Goal: Complete application form

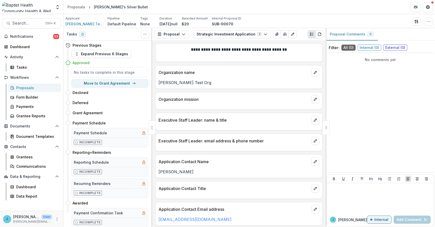
scroll to position [228, 0]
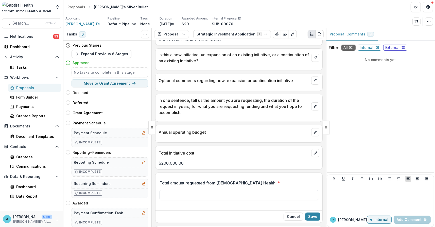
click at [172, 194] on input "Total amount requested from [DEMOGRAPHIC_DATA] Health *" at bounding box center [238, 195] width 159 height 10
type input "*******"
click at [309, 215] on button "Save" at bounding box center [312, 217] width 15 height 8
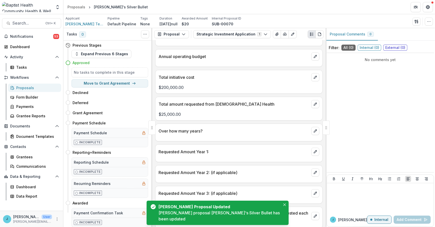
scroll to position [304, 0]
click at [190, 130] on p "Over how many years?" at bounding box center [233, 131] width 151 height 6
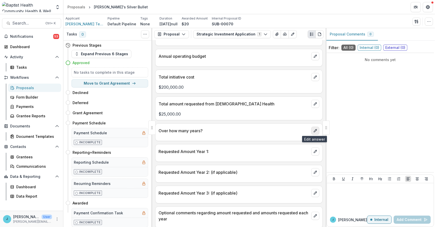
click at [314, 131] on icon "edit" at bounding box center [315, 131] width 3 height 3
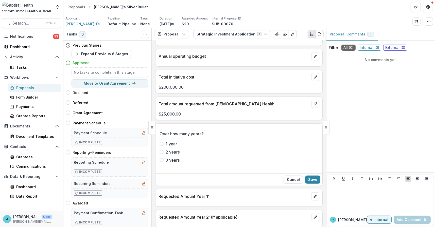
click at [161, 142] on span at bounding box center [161, 144] width 4 height 4
click at [315, 179] on button "Save" at bounding box center [312, 180] width 15 height 8
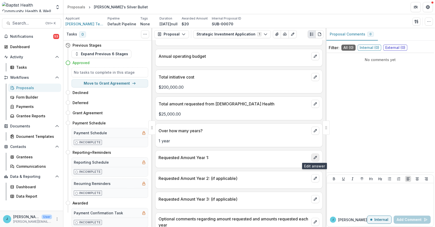
click at [314, 156] on icon "edit" at bounding box center [315, 157] width 3 height 3
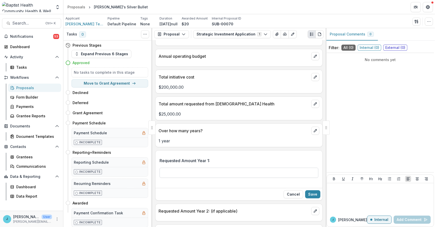
click at [170, 173] on input "Requested Amount Year 1:" at bounding box center [238, 173] width 159 height 10
type input "*******"
click at [314, 192] on button "Save" at bounding box center [312, 194] width 15 height 8
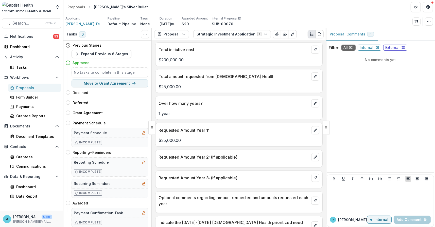
scroll to position [380, 0]
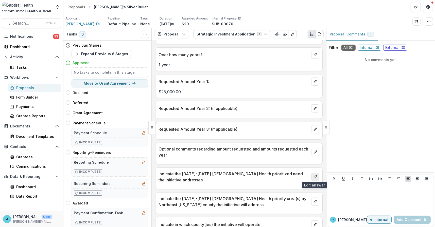
click at [314, 176] on icon "edit" at bounding box center [315, 177] width 3 height 3
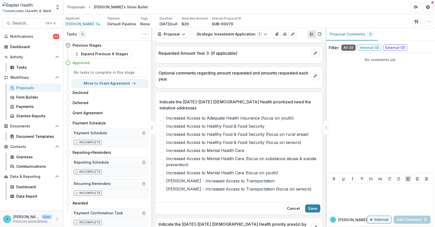
scroll to position [482, 0]
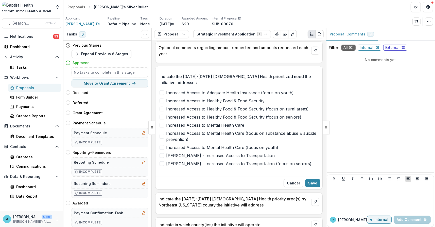
click at [161, 99] on span at bounding box center [161, 101] width 5 height 5
click at [162, 123] on span at bounding box center [161, 125] width 5 height 5
click at [310, 179] on button "Save" at bounding box center [312, 183] width 15 height 8
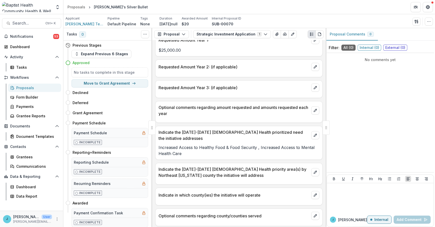
scroll to position [431, 0]
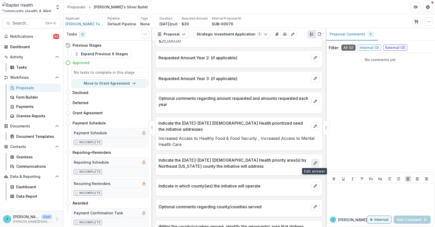
click at [314, 162] on icon "edit" at bounding box center [315, 163] width 3 height 3
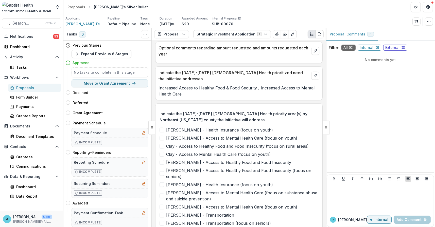
scroll to position [482, 0]
click at [162, 161] on span at bounding box center [161, 162] width 5 height 5
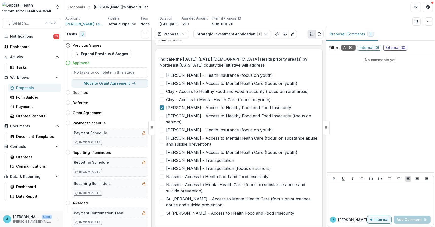
scroll to position [558, 0]
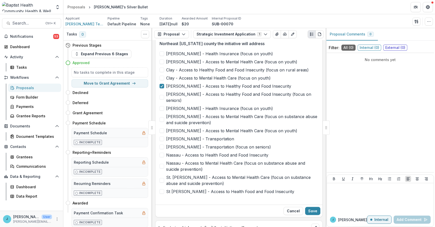
click at [162, 178] on span at bounding box center [161, 180] width 5 height 5
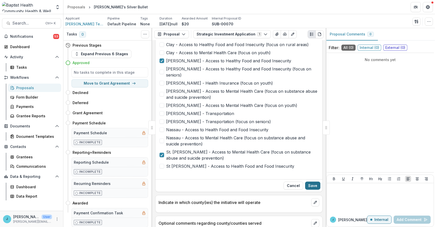
click at [313, 182] on button "Save" at bounding box center [312, 186] width 15 height 8
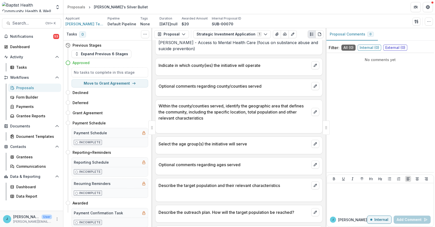
scroll to position [544, 0]
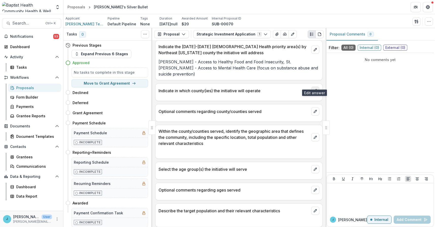
click at [314, 89] on icon "edit" at bounding box center [315, 91] width 4 height 4
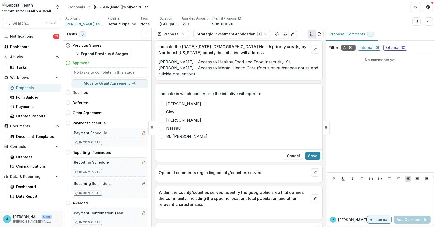
click at [161, 118] on span at bounding box center [161, 120] width 5 height 5
click at [313, 152] on button "Save" at bounding box center [312, 156] width 15 height 8
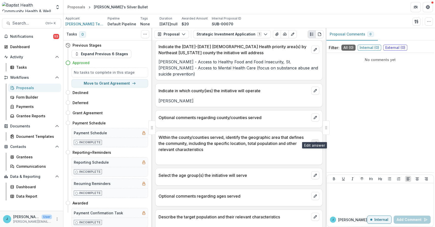
click at [313, 141] on icon "edit" at bounding box center [315, 143] width 4 height 4
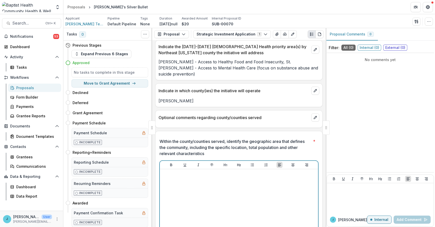
click at [168, 171] on div at bounding box center [239, 209] width 154 height 76
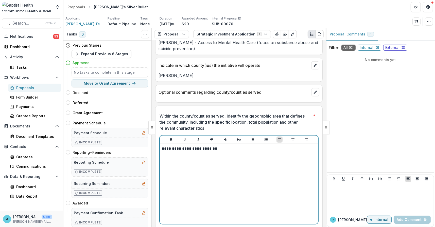
scroll to position [620, 0]
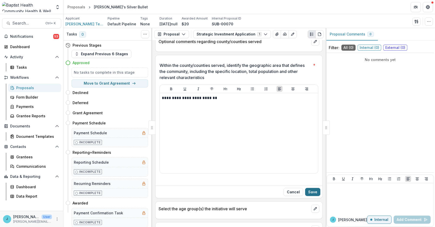
click at [311, 188] on button "Save" at bounding box center [312, 192] width 15 height 8
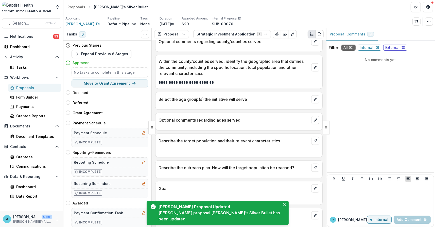
scroll to position [646, 0]
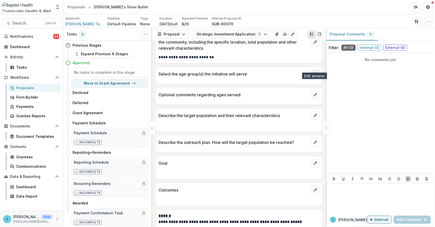
click at [314, 72] on icon "edit" at bounding box center [315, 74] width 4 height 4
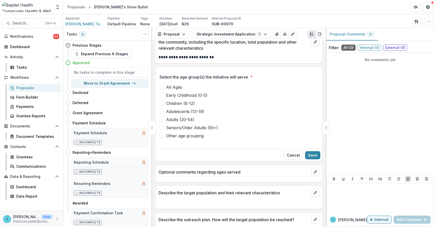
click at [162, 85] on span at bounding box center [161, 87] width 5 height 5
click at [312, 151] on button "Save" at bounding box center [312, 155] width 15 height 8
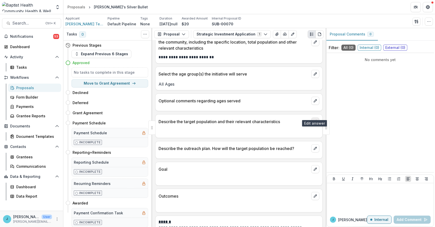
click at [313, 120] on icon "edit" at bounding box center [315, 122] width 4 height 4
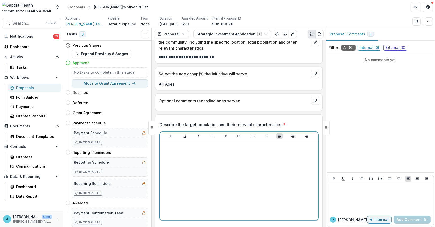
click at [180, 142] on p at bounding box center [239, 145] width 154 height 6
click at [169, 142] on p "**********" at bounding box center [238, 145] width 153 height 6
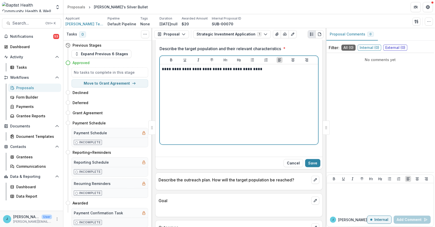
scroll to position [747, 0]
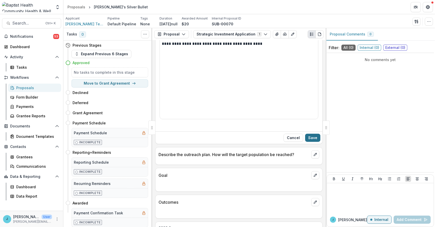
click at [313, 134] on button "Save" at bounding box center [312, 138] width 15 height 8
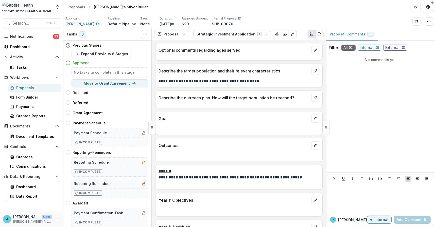
scroll to position [671, 0]
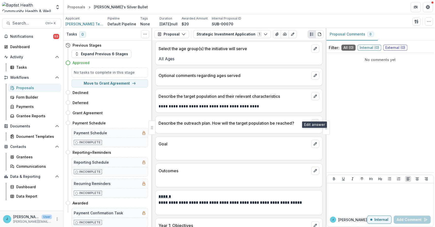
click at [313, 121] on icon "edit" at bounding box center [315, 123] width 4 height 4
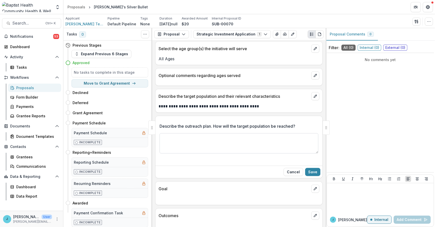
click at [164, 133] on textarea "Describe the outreach plan. How will the target population be reached?" at bounding box center [238, 143] width 159 height 20
type textarea "*"
type textarea "**********"
click at [313, 168] on button "Save" at bounding box center [312, 172] width 15 height 8
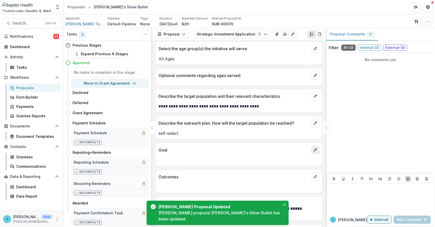
click at [313, 148] on icon "edit" at bounding box center [315, 150] width 4 height 4
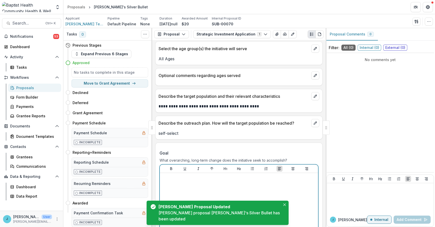
click at [171, 175] on div at bounding box center [239, 213] width 154 height 76
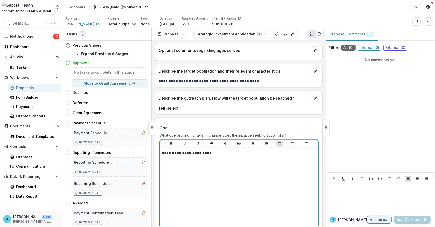
scroll to position [722, 0]
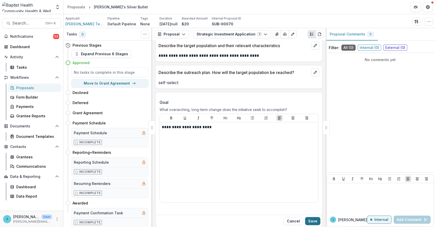
click at [311, 217] on button "Save" at bounding box center [312, 221] width 15 height 8
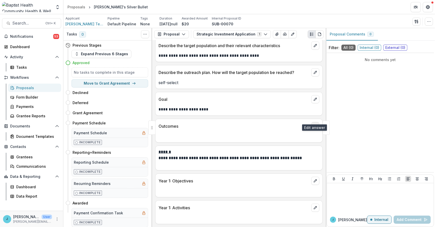
click at [311, 122] on button "edit" at bounding box center [315, 126] width 8 height 8
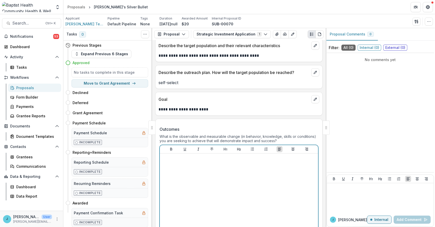
click at [170, 156] on div at bounding box center [239, 194] width 154 height 76
click at [177, 156] on p "**********" at bounding box center [238, 159] width 153 height 6
drag, startPoint x: 193, startPoint y: 150, endPoint x: 155, endPoint y: 151, distance: 38.0
click at [155, 151] on div "**********" at bounding box center [238, 183] width 167 height 122
click at [190, 156] on p "*********" at bounding box center [238, 159] width 153 height 6
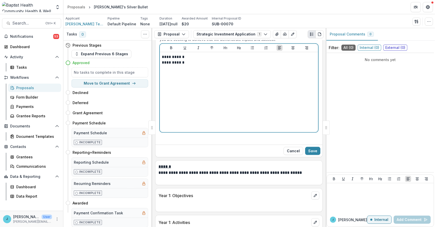
scroll to position [798, 0]
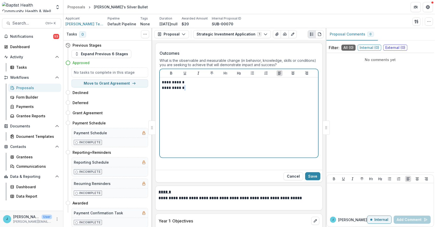
click at [186, 85] on p "**********" at bounding box center [238, 88] width 153 height 6
click at [185, 80] on p "**********" at bounding box center [238, 83] width 153 height 6
drag, startPoint x: 162, startPoint y: 74, endPoint x: 188, endPoint y: 80, distance: 26.1
click at [188, 80] on div "********* *********" at bounding box center [239, 118] width 154 height 76
click at [251, 71] on icon "Bullet List" at bounding box center [252, 73] width 4 height 4
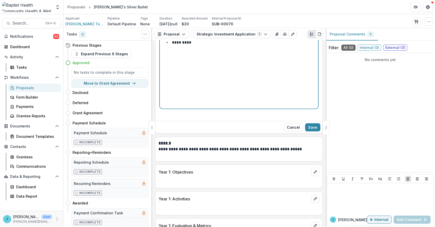
scroll to position [849, 0]
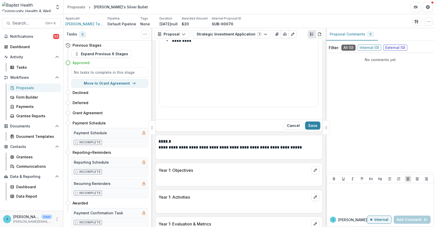
click at [166, 174] on div at bounding box center [238, 178] width 167 height 9
click at [310, 122] on button "Save" at bounding box center [312, 126] width 15 height 8
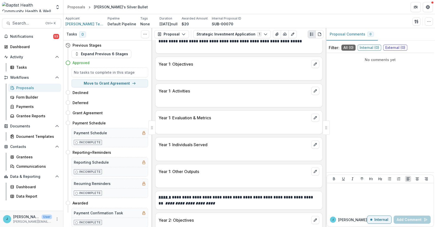
scroll to position [858, 0]
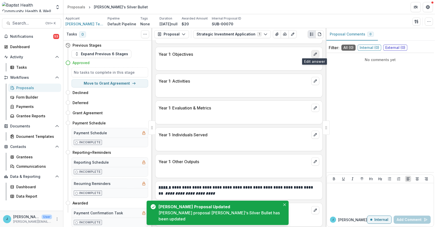
click at [314, 52] on icon "edit" at bounding box center [315, 54] width 4 height 4
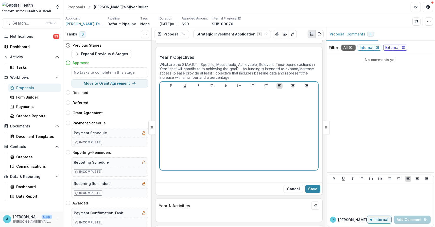
click at [172, 93] on p at bounding box center [239, 95] width 154 height 6
drag, startPoint x: 162, startPoint y: 93, endPoint x: 228, endPoint y: 81, distance: 66.7
click at [189, 100] on div "**********" at bounding box center [239, 130] width 154 height 76
click at [251, 84] on icon "Bullet List" at bounding box center [252, 86] width 4 height 4
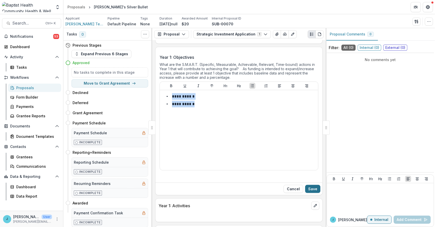
click at [313, 186] on button "Save" at bounding box center [312, 189] width 15 height 8
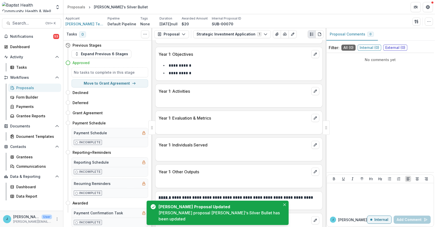
click at [166, 95] on div at bounding box center [238, 99] width 167 height 9
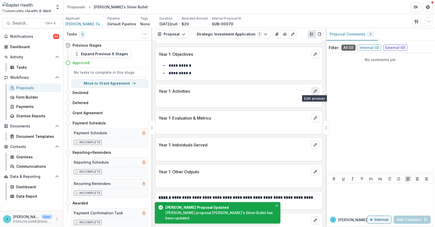
click at [314, 90] on icon "edit" at bounding box center [315, 91] width 3 height 3
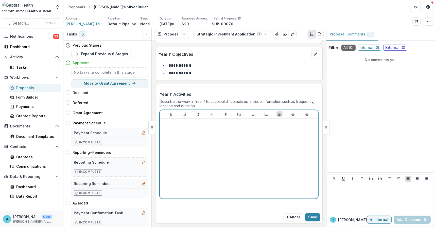
click at [170, 121] on p at bounding box center [239, 124] width 154 height 6
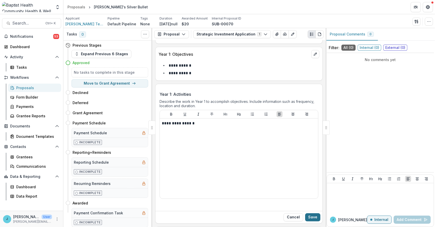
click at [311, 215] on button "Save" at bounding box center [312, 217] width 15 height 8
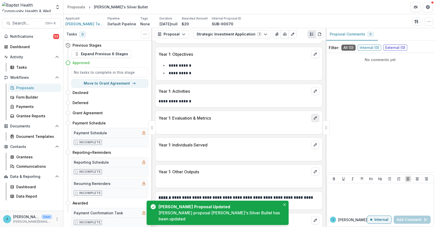
click at [313, 116] on icon "edit" at bounding box center [315, 118] width 4 height 4
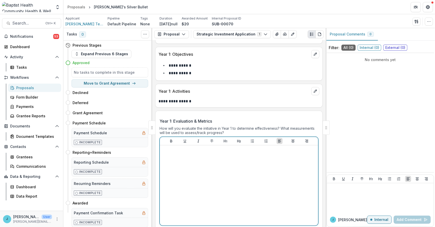
click at [170, 153] on div at bounding box center [239, 186] width 154 height 76
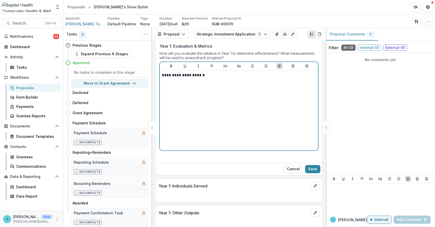
scroll to position [934, 0]
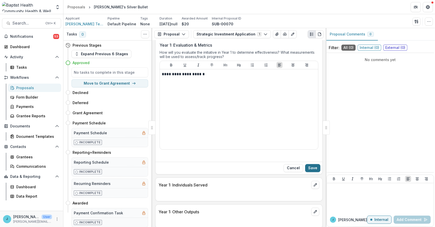
click at [309, 165] on button "Save" at bounding box center [312, 168] width 15 height 8
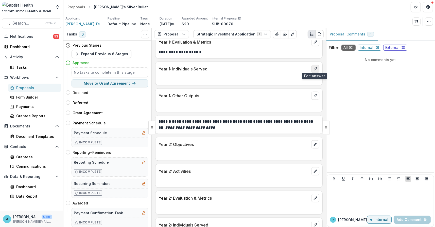
click at [313, 67] on icon "edit" at bounding box center [315, 69] width 4 height 4
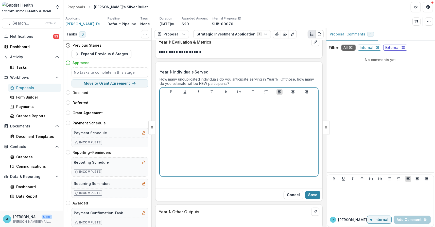
click at [179, 104] on div at bounding box center [239, 136] width 154 height 76
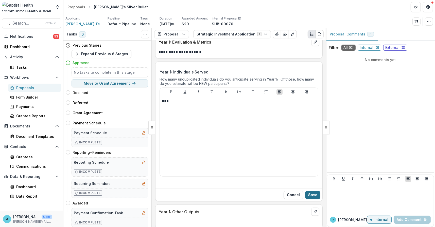
click at [315, 191] on button "Save" at bounding box center [312, 195] width 15 height 8
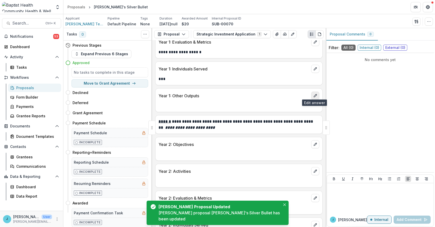
click at [313, 94] on icon "edit" at bounding box center [315, 96] width 4 height 4
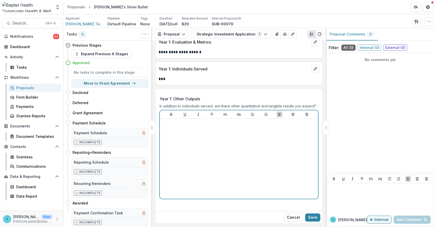
click at [177, 122] on p at bounding box center [239, 124] width 154 height 6
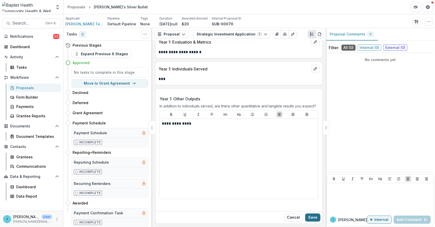
click at [312, 214] on button "Save" at bounding box center [312, 218] width 15 height 8
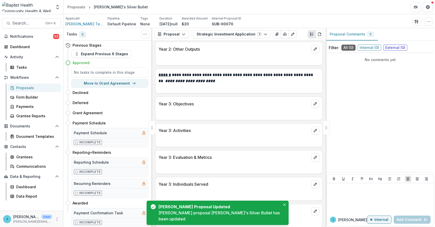
scroll to position [1213, 0]
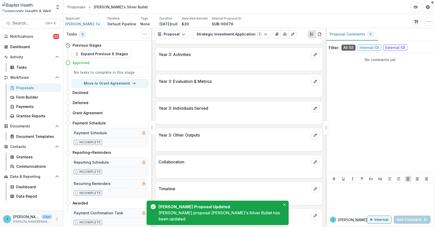
click at [170, 166] on div at bounding box center [238, 170] width 167 height 9
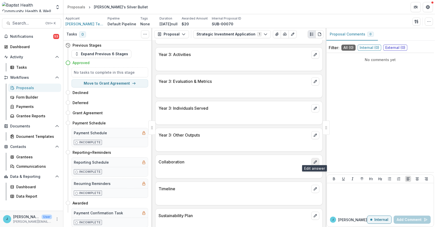
click at [314, 161] on icon "edit" at bounding box center [315, 162] width 3 height 3
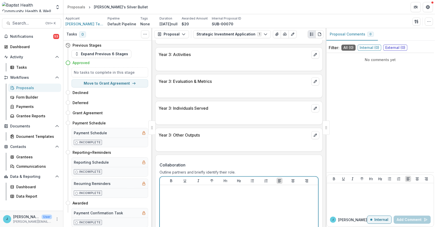
click at [181, 187] on p at bounding box center [239, 190] width 154 height 6
click at [184, 199] on div "********" at bounding box center [239, 225] width 154 height 76
click at [163, 187] on p "********" at bounding box center [238, 190] width 153 height 6
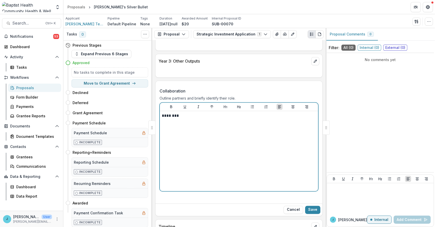
scroll to position [1289, 0]
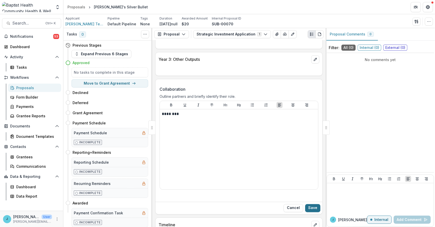
click at [314, 205] on button "Save" at bounding box center [312, 208] width 15 height 8
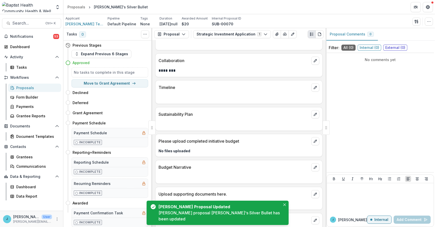
scroll to position [1315, 0]
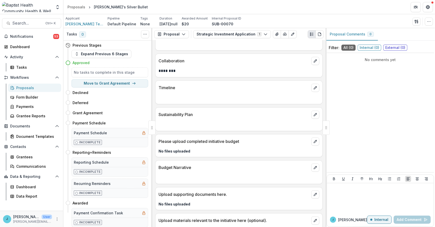
click at [164, 92] on div at bounding box center [238, 96] width 167 height 9
click at [178, 175] on p at bounding box center [238, 178] width 161 height 6
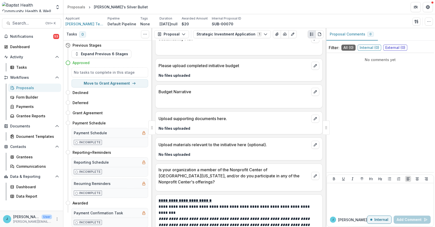
scroll to position [1391, 0]
click at [311, 172] on button "edit" at bounding box center [315, 176] width 8 height 8
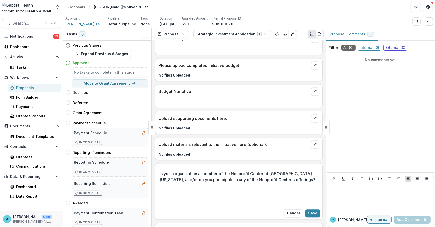
click at [265, 172] on p "Is your organization a member of the Nonprofit Center of [GEOGRAPHIC_DATA][US_S…" at bounding box center [237, 177] width 156 height 12
click at [265, 187] on input "Is your organization a member of the Nonprofit Center of [GEOGRAPHIC_DATA][US_S…" at bounding box center [238, 192] width 159 height 10
click at [292, 210] on button "Cancel" at bounding box center [293, 213] width 20 height 8
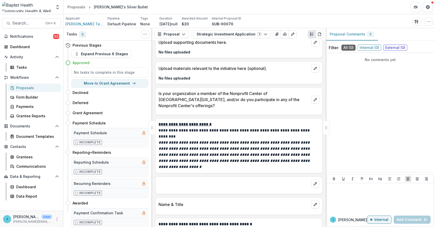
scroll to position [1492, 0]
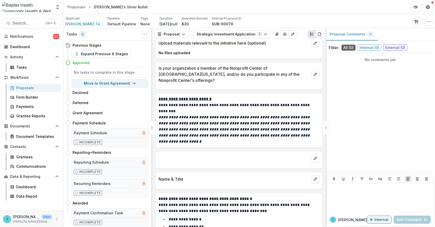
click at [176, 183] on div at bounding box center [238, 184] width 167 height 3
click at [314, 177] on icon "edit" at bounding box center [315, 179] width 4 height 4
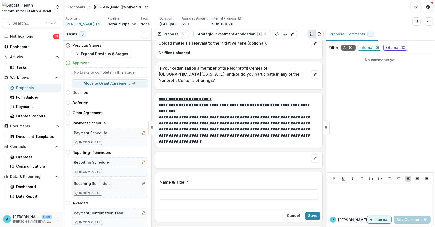
click at [173, 189] on input "Name & Title *" at bounding box center [238, 194] width 159 height 10
type input "**********"
click at [311, 212] on button "Save" at bounding box center [312, 216] width 15 height 8
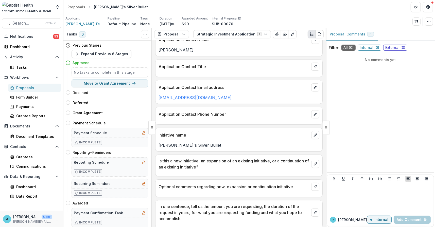
scroll to position [0, 0]
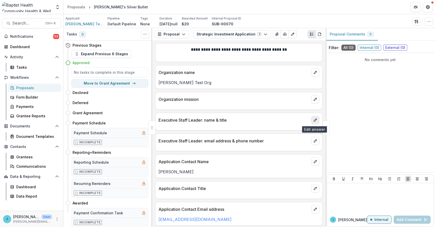
click at [314, 120] on icon "edit" at bounding box center [315, 120] width 3 height 3
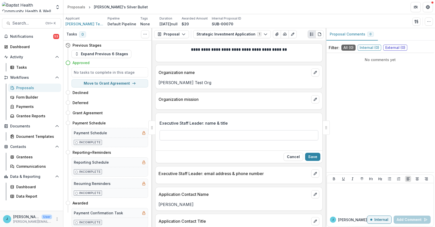
click at [178, 134] on input "Executive Staff Leader: name & title" at bounding box center [238, 135] width 159 height 10
type input "**********"
click at [313, 154] on button "Save" at bounding box center [312, 157] width 15 height 8
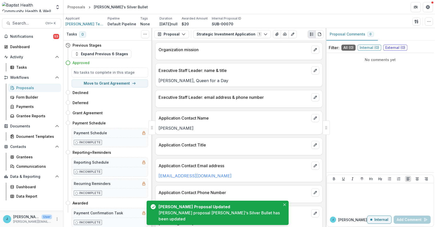
scroll to position [51, 0]
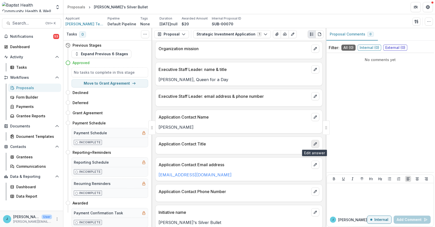
click at [313, 143] on icon "edit" at bounding box center [315, 144] width 4 height 4
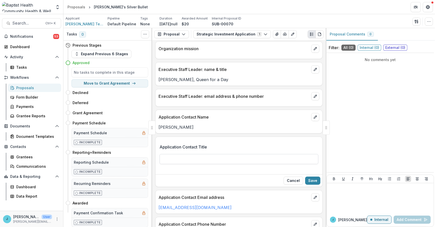
click at [171, 159] on input "Application Contact Title" at bounding box center [238, 159] width 159 height 10
type input "**********"
click at [314, 178] on button "Save" at bounding box center [312, 181] width 15 height 8
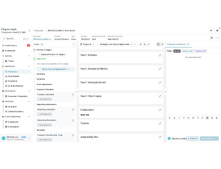
scroll to position [1047, 0]
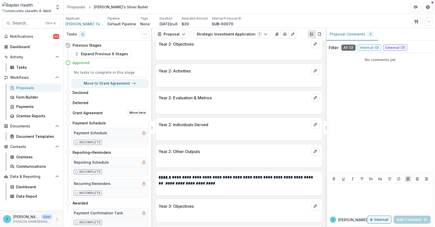
click at [127, 108] on div "Grant Agreement Move here" at bounding box center [106, 113] width 83 height 10
click at [26, 33] on button "Notifications 53" at bounding box center [31, 36] width 59 height 8
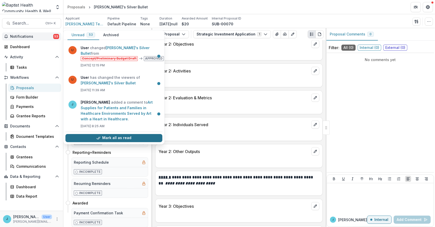
click at [103, 138] on button "Mark all as read" at bounding box center [113, 138] width 97 height 8
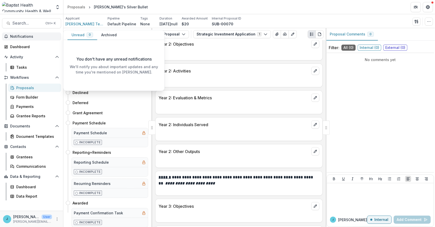
click at [30, 88] on div "Proposals" at bounding box center [36, 87] width 41 height 5
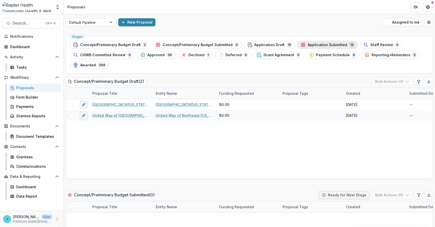
click at [307, 44] on span "Application Submitted" at bounding box center [327, 45] width 40 height 4
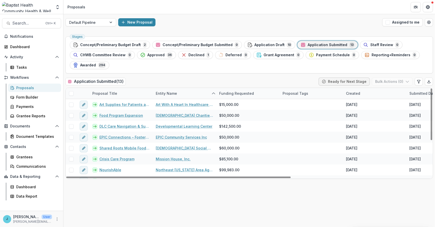
click at [168, 93] on div "Entity Name" at bounding box center [166, 93] width 27 height 5
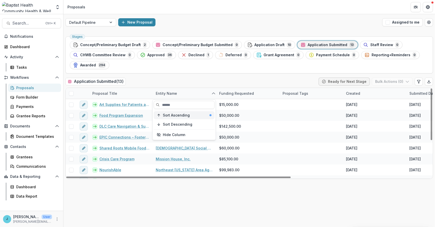
drag, startPoint x: 173, startPoint y: 114, endPoint x: 173, endPoint y: 102, distance: 12.7
click at [173, 115] on span "Sort Ascending" at bounding box center [176, 115] width 27 height 4
click at [181, 71] on div "Stages Concept/Preliminary Budget Draft 2 Concept/Preliminary Budget Submitted …" at bounding box center [248, 54] width 367 height 37
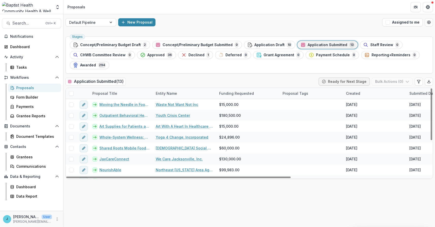
click at [168, 91] on div "Entity Name" at bounding box center [166, 93] width 27 height 5
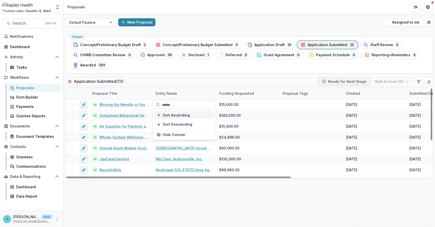
click at [169, 114] on span "Sort Ascending" at bounding box center [176, 115] width 27 height 4
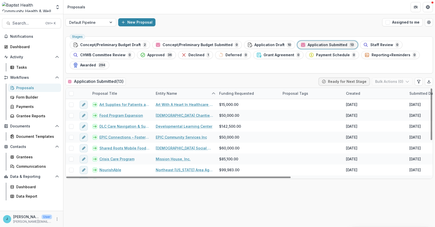
click at [192, 77] on div "Stages Concept/Preliminary Budget Draft 2 Concept/Preliminary Budget Submitted …" at bounding box center [248, 130] width 371 height 193
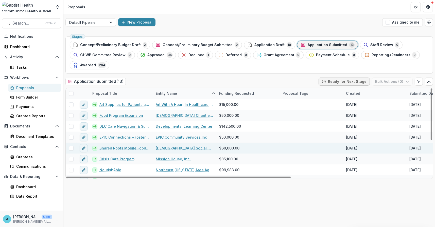
click at [111, 146] on link "Shared Roots Mobile Food Pantry" at bounding box center [124, 147] width 50 height 5
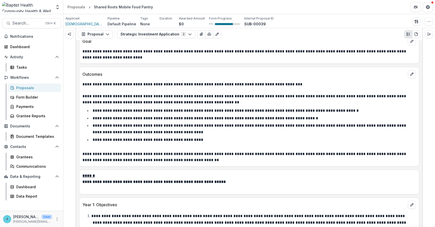
scroll to position [1141, 0]
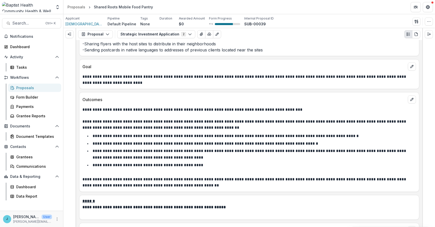
click at [26, 86] on div "Proposals" at bounding box center [36, 87] width 41 height 5
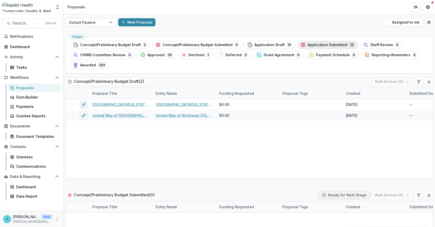
click at [307, 43] on span "Application Submitted" at bounding box center [327, 45] width 40 height 4
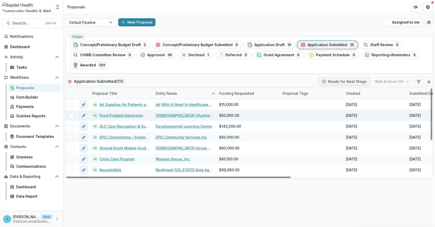
click at [125, 113] on link "Food Program Expansion" at bounding box center [121, 115] width 44 height 5
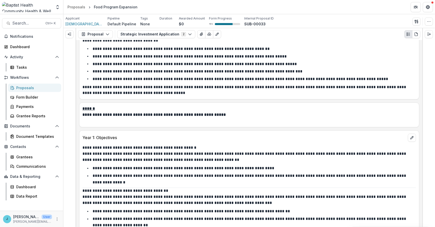
scroll to position [1166, 0]
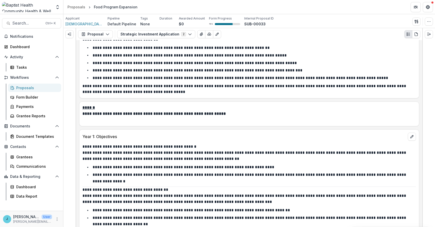
click at [22, 89] on div "Proposals" at bounding box center [36, 87] width 41 height 5
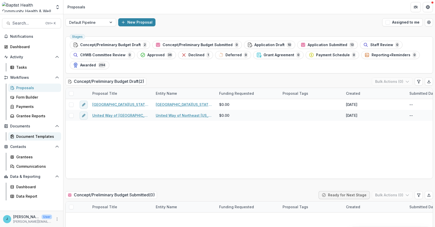
click at [41, 137] on div "Document Templates" at bounding box center [36, 136] width 41 height 5
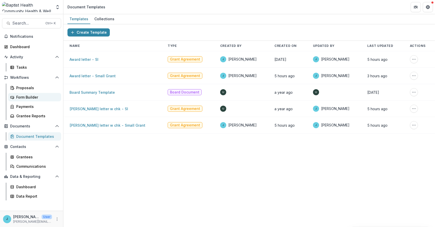
click at [26, 97] on div "Form Builder" at bounding box center [36, 97] width 41 height 5
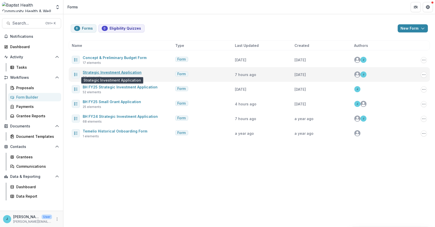
click at [108, 73] on link "Strategic Investment Application" at bounding box center [112, 72] width 59 height 4
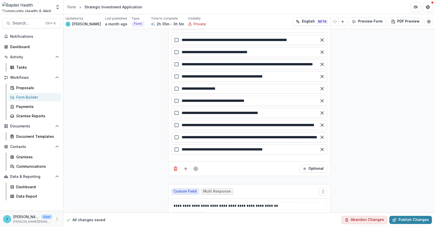
scroll to position [2009, 0]
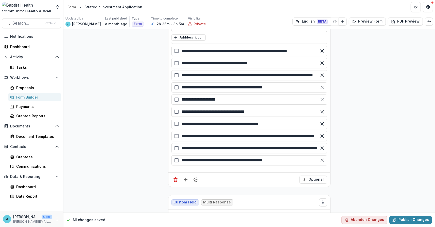
click at [29, 97] on div "Form Builder" at bounding box center [36, 97] width 41 height 5
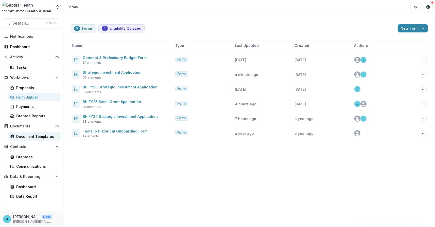
click at [41, 137] on div "Document Templates" at bounding box center [36, 136] width 41 height 5
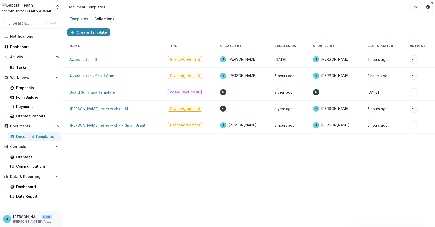
click at [83, 76] on link "Award letter - Small Grant" at bounding box center [92, 76] width 46 height 4
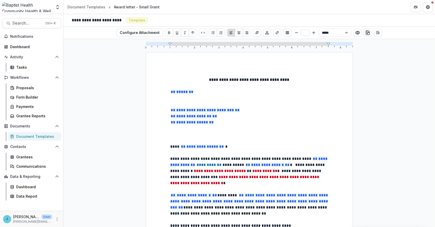
click at [182, 138] on p at bounding box center [249, 141] width 158 height 6
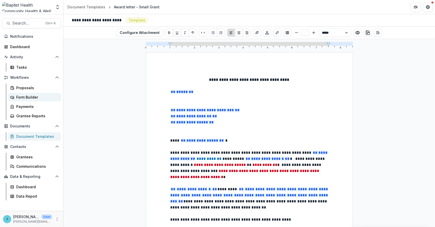
click at [25, 97] on div "Form Builder" at bounding box center [36, 97] width 41 height 5
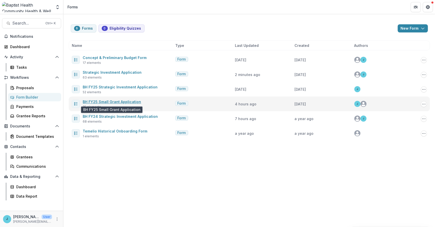
click at [96, 101] on link "BH FY25 Small Grant Application" at bounding box center [112, 102] width 58 height 4
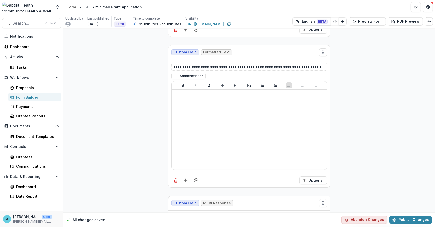
scroll to position [583, 0]
click at [34, 136] on div "Document Templates" at bounding box center [36, 136] width 41 height 5
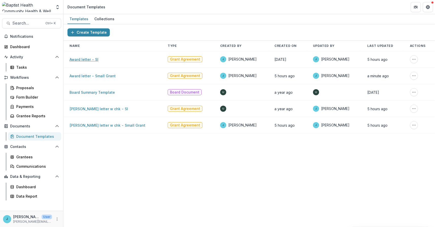
click at [80, 59] on link "Award letter - SI" at bounding box center [83, 59] width 29 height 4
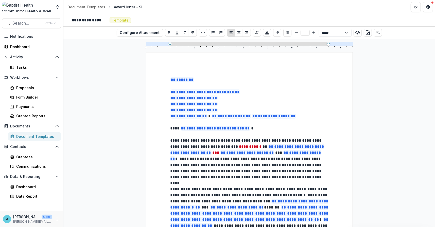
click at [228, 159] on span "**********" at bounding box center [246, 171] width 152 height 28
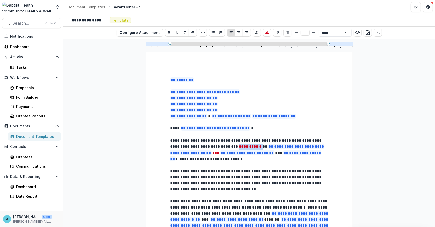
drag, startPoint x: 227, startPoint y: 147, endPoint x: 248, endPoint y: 145, distance: 21.1
click at [248, 145] on p "**********" at bounding box center [249, 150] width 158 height 24
drag, startPoint x: 185, startPoint y: 146, endPoint x: 170, endPoint y: 147, distance: 15.2
click at [170, 147] on span "**********" at bounding box center [246, 144] width 152 height 10
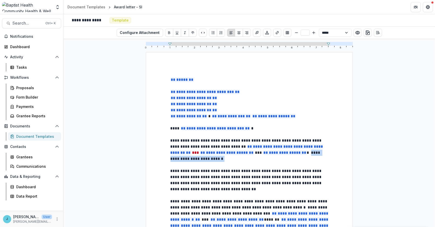
drag, startPoint x: 290, startPoint y: 152, endPoint x: 313, endPoint y: 156, distance: 23.6
click at [313, 156] on p "**********" at bounding box center [249, 150] width 158 height 24
